Goal: Navigation & Orientation: Find specific page/section

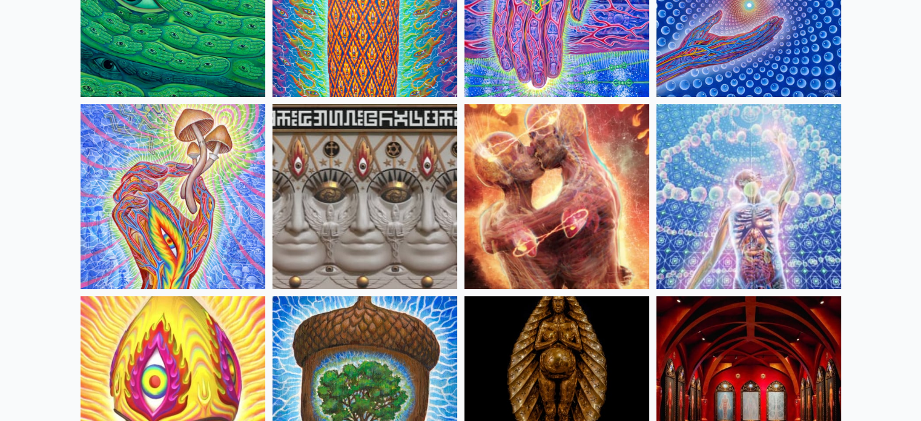
scroll to position [266, 0]
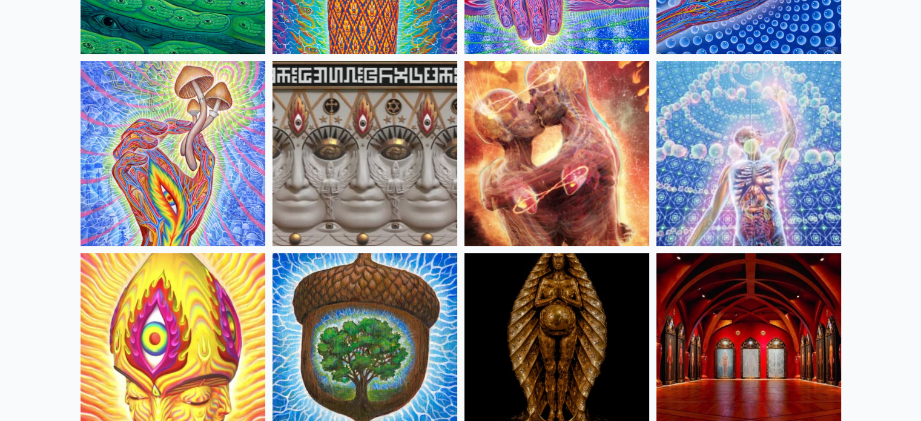
click at [731, 350] on img at bounding box center [748, 345] width 185 height 185
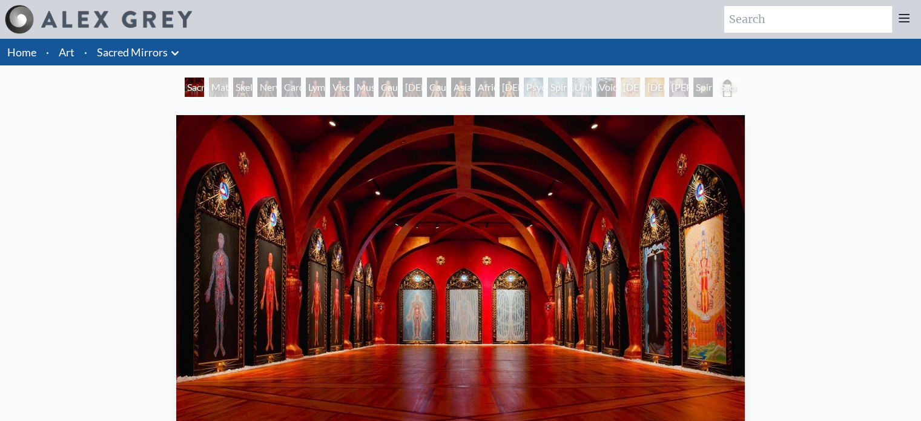
click at [223, 93] on div "Material World" at bounding box center [218, 86] width 19 height 19
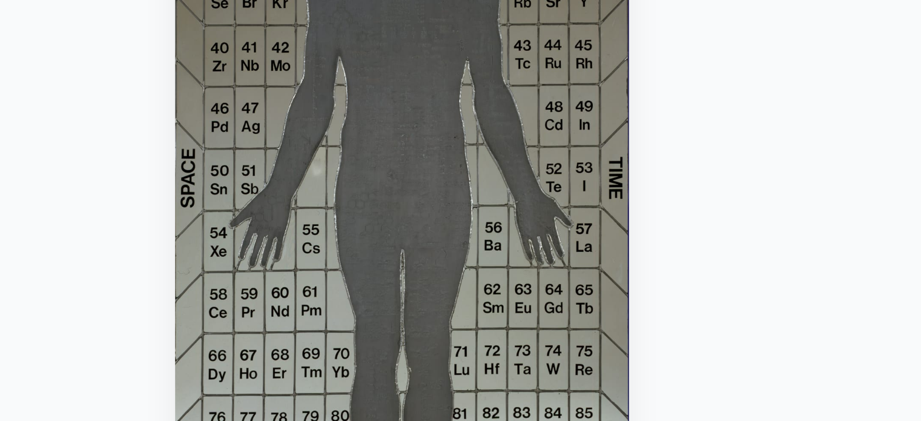
scroll to position [71, 0]
